Goal: Information Seeking & Learning: Learn about a topic

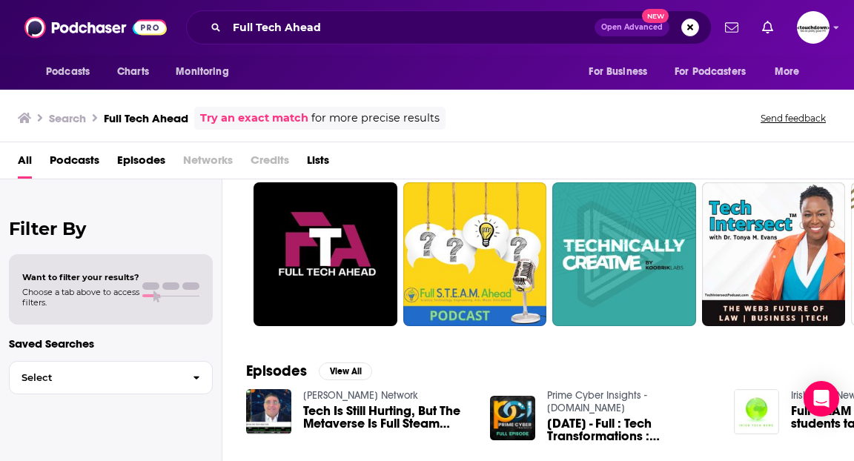
scroll to position [42, 0]
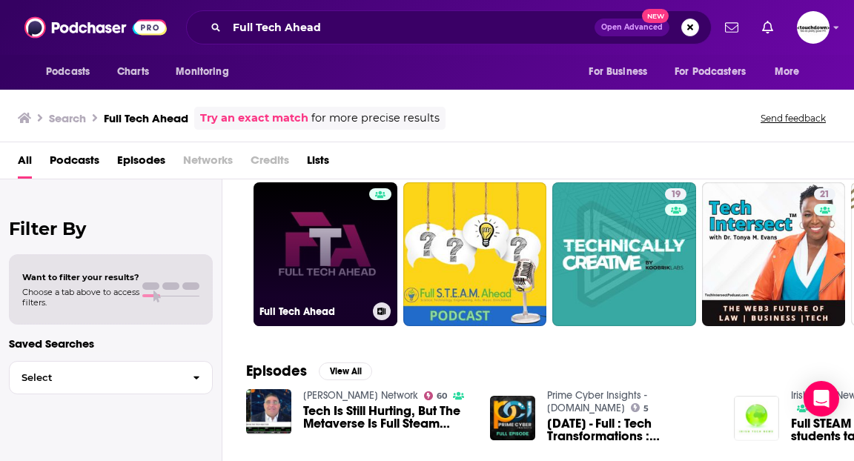
click at [339, 254] on link "Full Tech Ahead" at bounding box center [326, 254] width 144 height 144
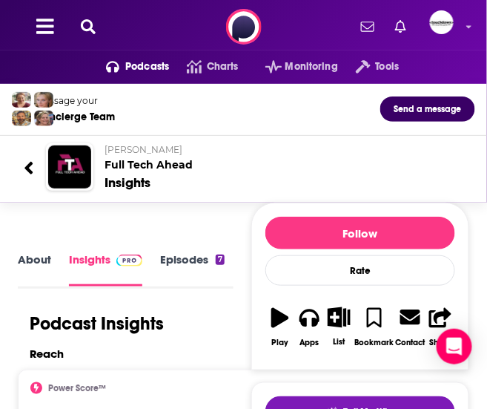
click at [36, 275] on link "About" at bounding box center [34, 268] width 33 height 33
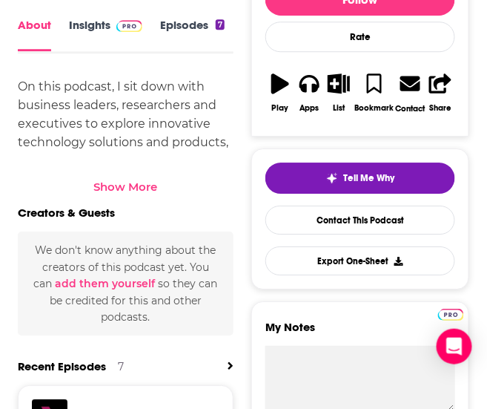
scroll to position [578, 0]
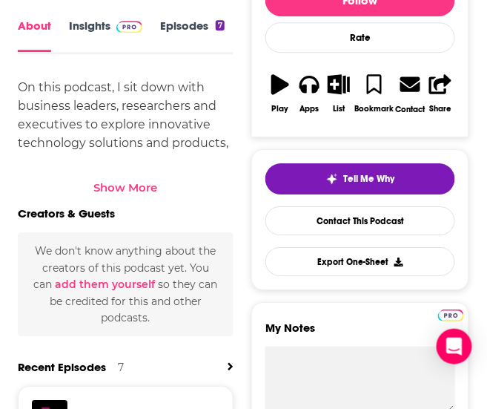
click at [90, 36] on link "Insights" at bounding box center [105, 35] width 73 height 33
